Goal: Navigation & Orientation: Find specific page/section

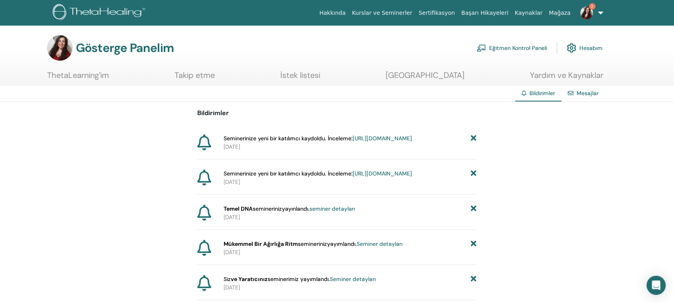
click at [589, 13] on img at bounding box center [586, 12] width 13 height 13
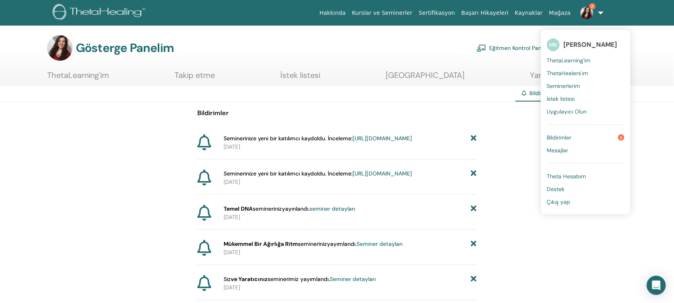
click at [570, 137] on font "Bildirimler" at bounding box center [559, 137] width 25 height 7
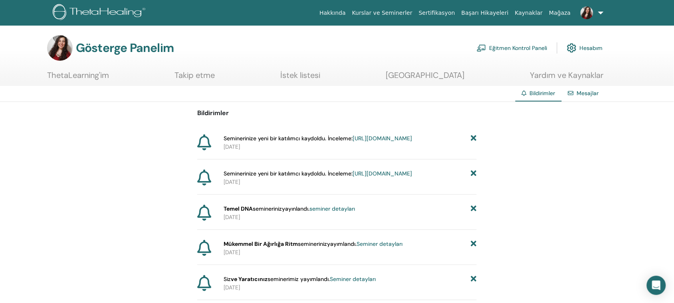
click at [506, 50] on font "Eğitmen Kontrol Paneli" at bounding box center [518, 48] width 58 height 7
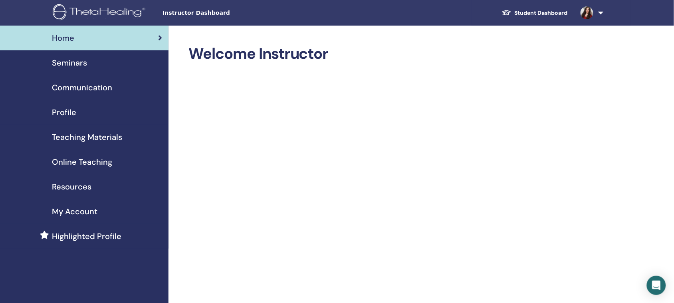
click at [71, 63] on span "Seminars" at bounding box center [69, 63] width 35 height 12
